Goal: Navigation & Orientation: Understand site structure

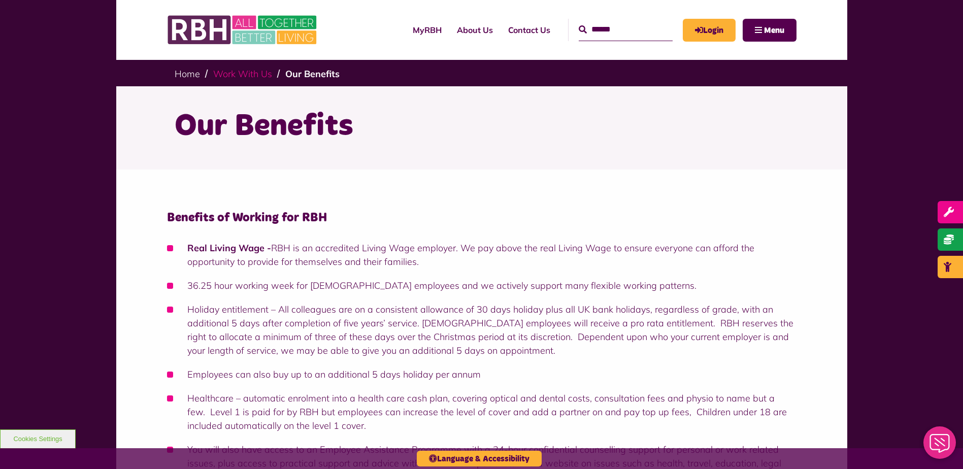
click at [237, 71] on link "Work With Us" at bounding box center [242, 74] width 59 height 12
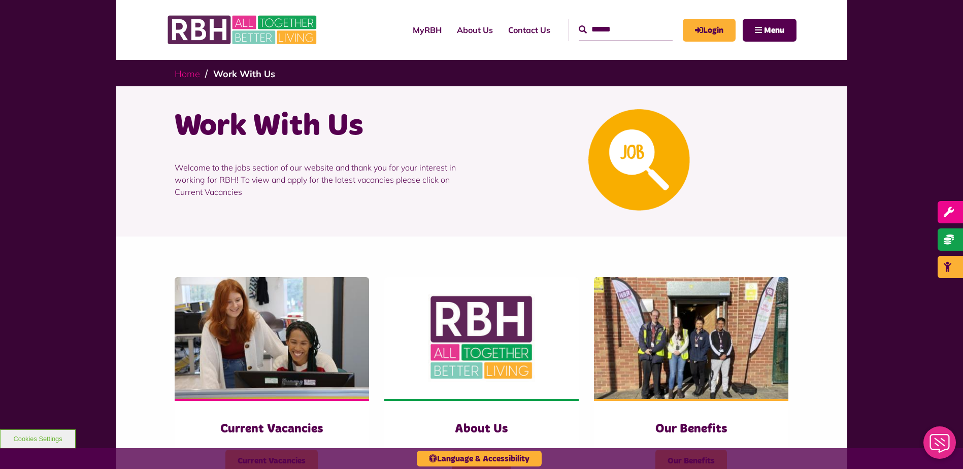
click at [187, 74] on link "Home" at bounding box center [187, 74] width 25 height 12
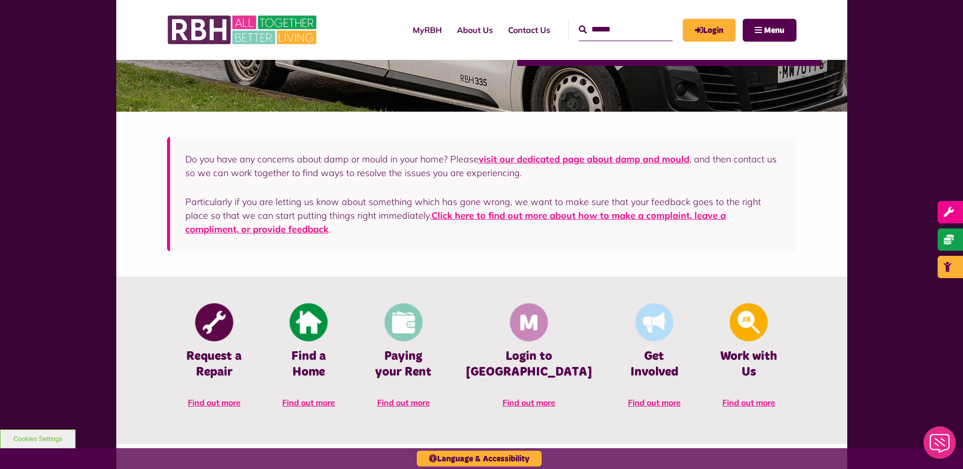
scroll to position [102, 0]
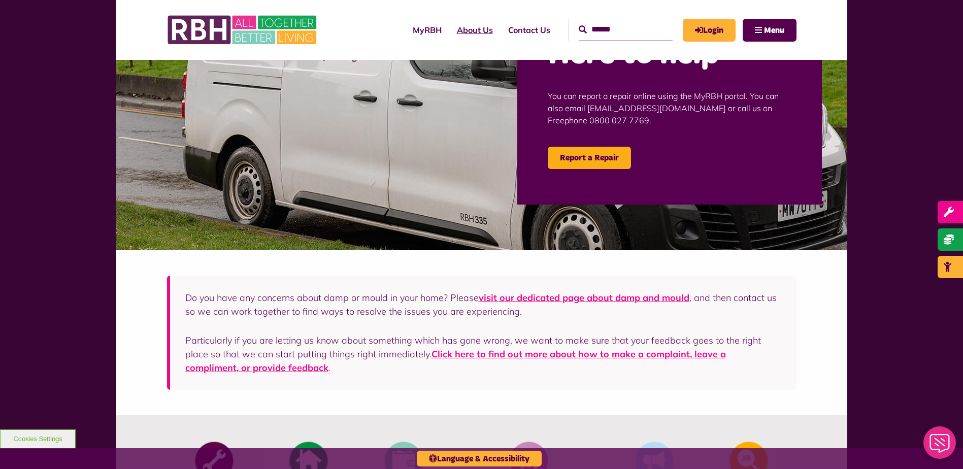
click at [459, 32] on link "About Us" at bounding box center [474, 29] width 51 height 27
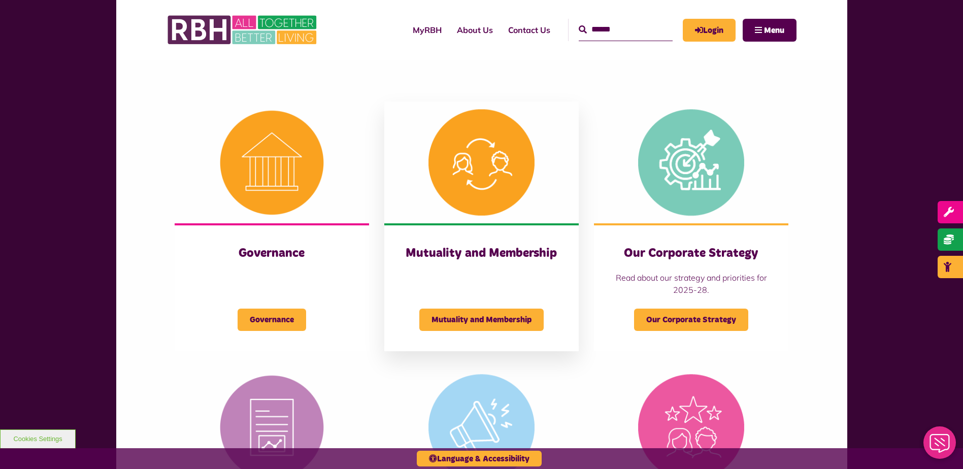
scroll to position [406, 0]
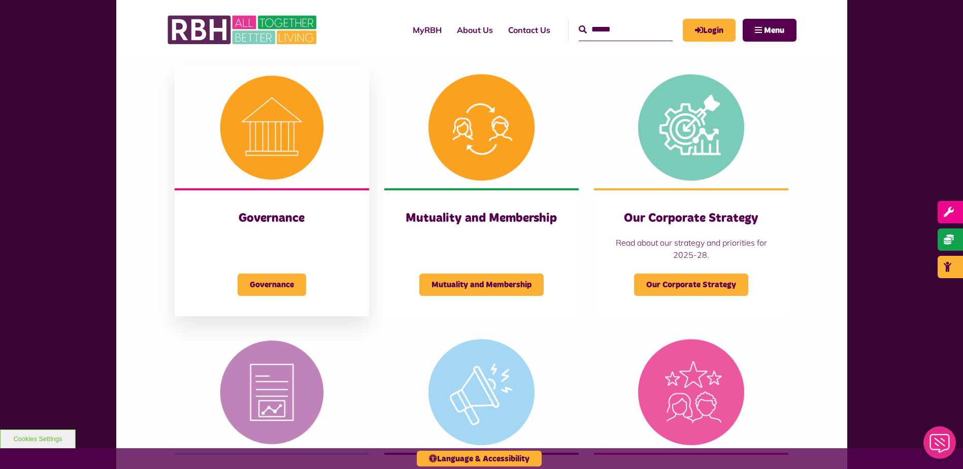
click at [242, 113] on img at bounding box center [272, 128] width 194 height 122
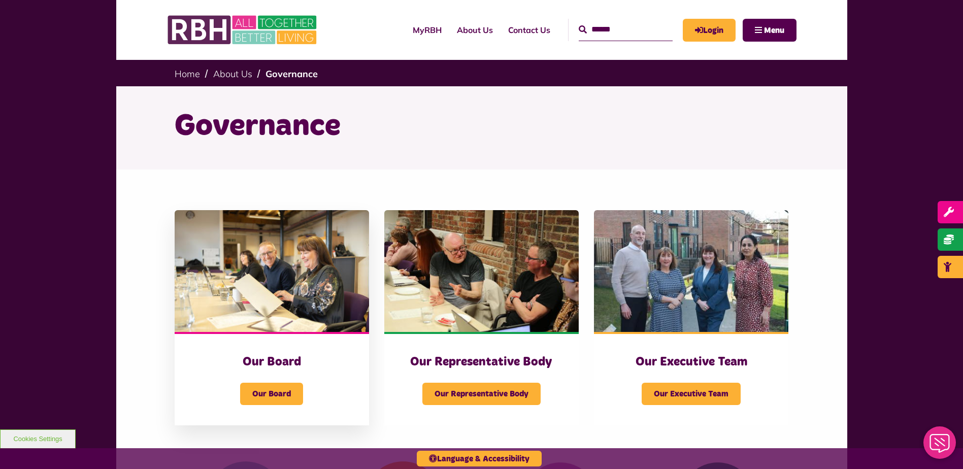
click at [291, 285] on img at bounding box center [272, 271] width 194 height 122
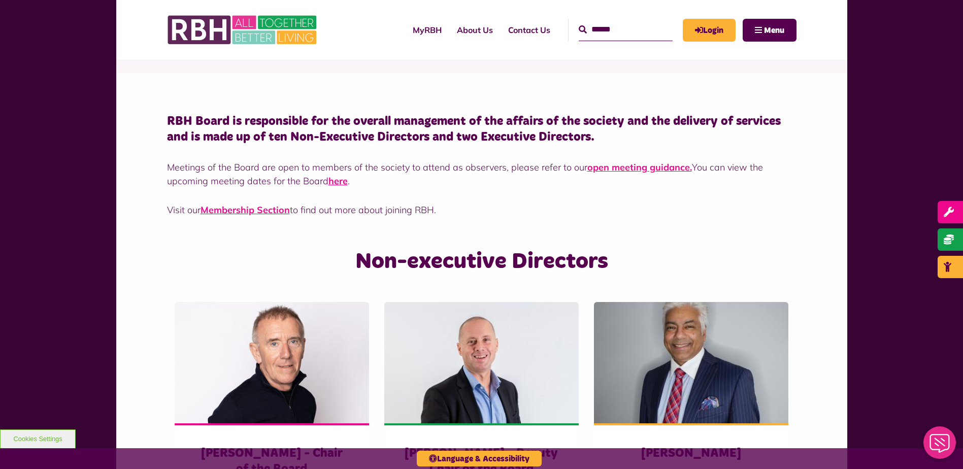
scroll to position [152, 0]
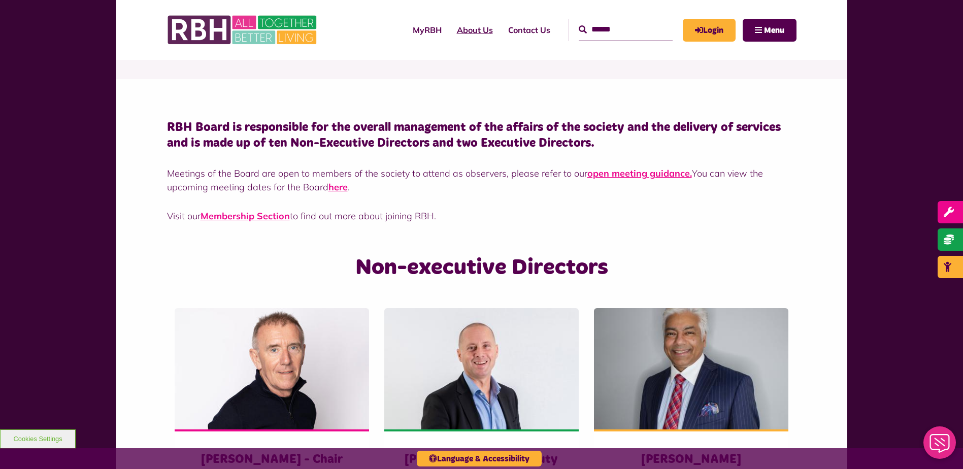
click at [455, 32] on link "About Us" at bounding box center [474, 29] width 51 height 27
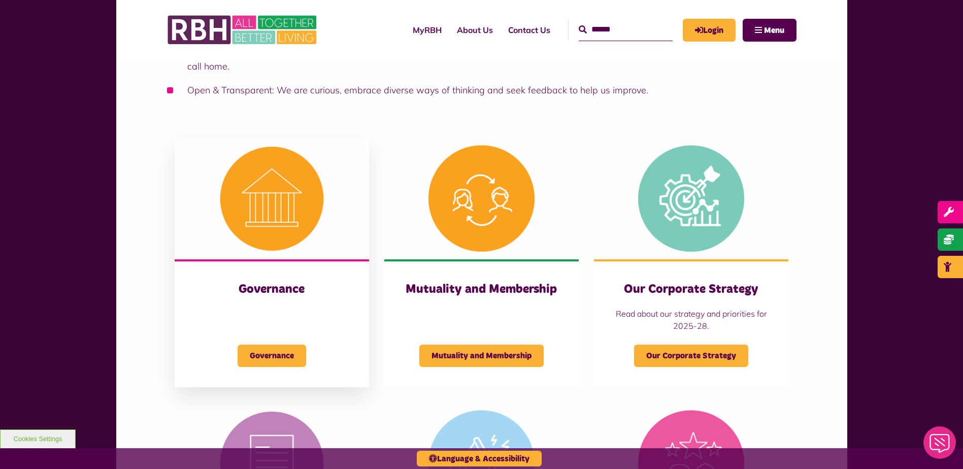
scroll to position [305, 0]
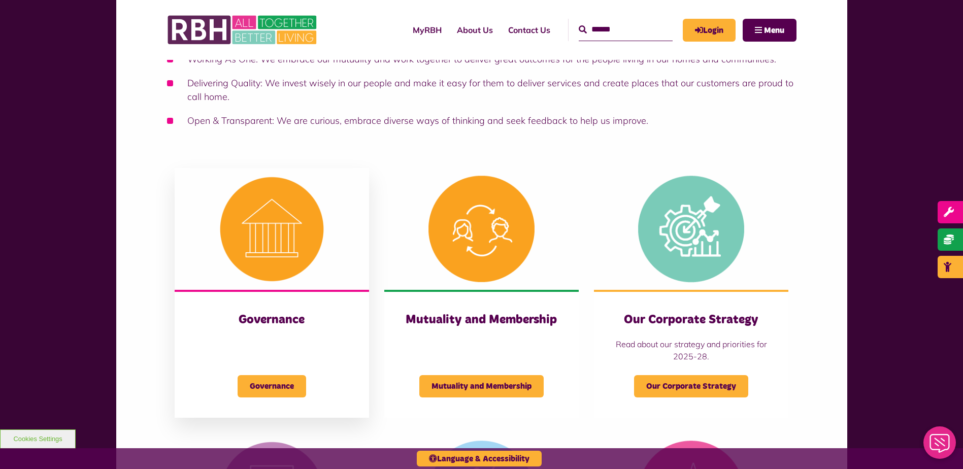
drag, startPoint x: 207, startPoint y: 218, endPoint x: 216, endPoint y: 221, distance: 9.6
click at [207, 218] on img at bounding box center [272, 229] width 194 height 122
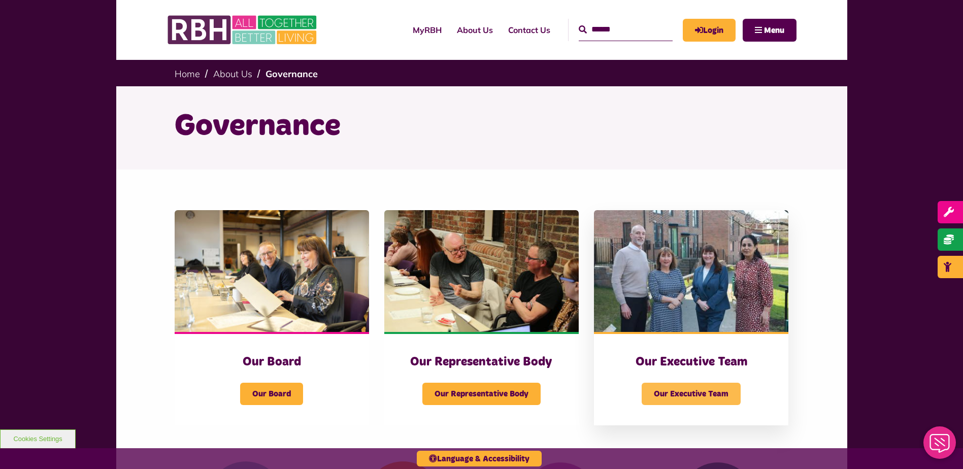
click at [666, 383] on span "Our Executive Team" at bounding box center [691, 394] width 99 height 22
